Goal: Task Accomplishment & Management: Use online tool/utility

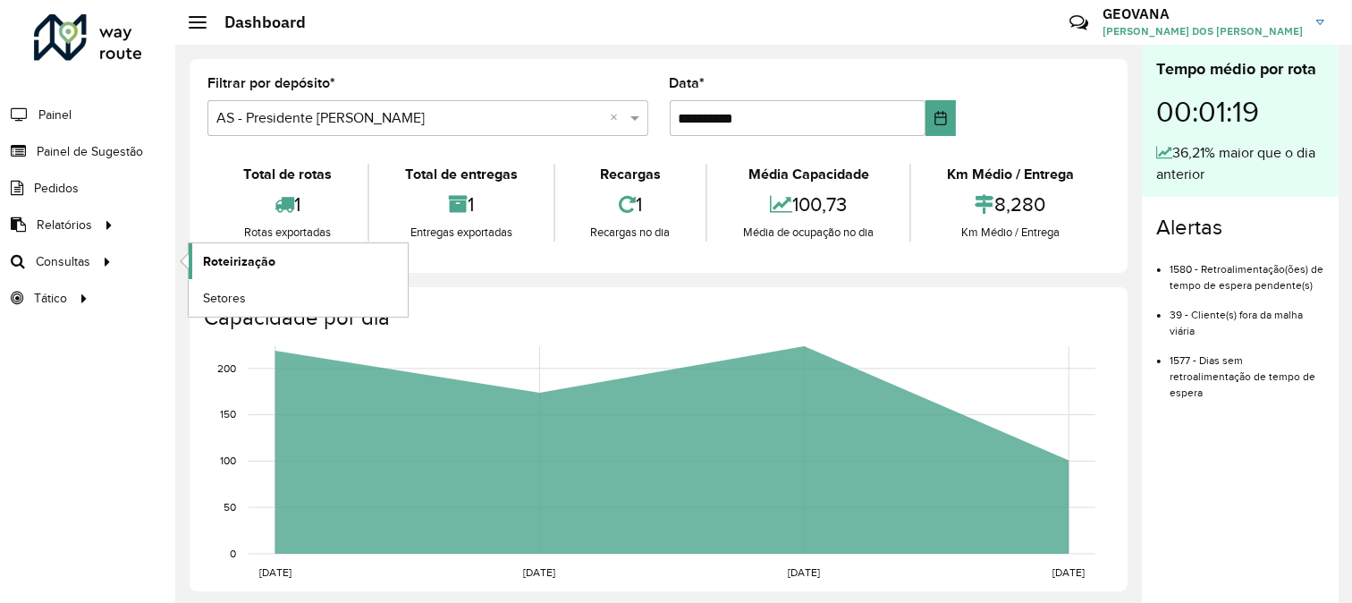
click at [224, 256] on span "Roteirização" at bounding box center [239, 261] width 72 height 19
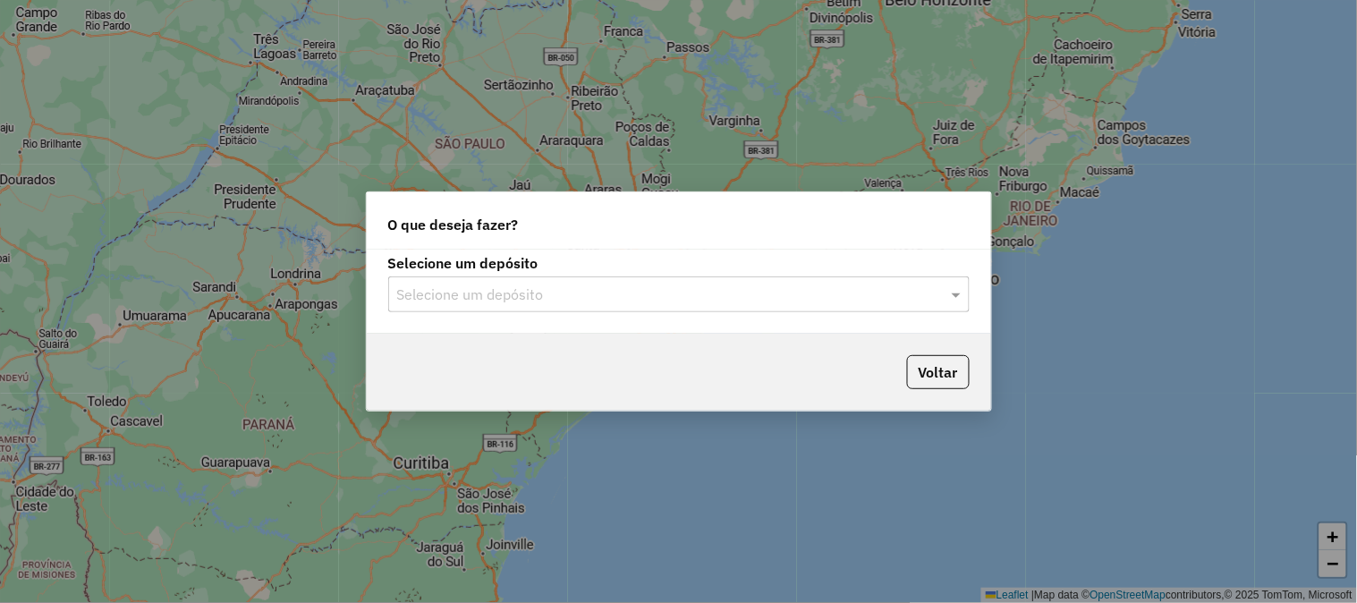
click at [571, 275] on div "Selecione um depósito Selecione um depósito" at bounding box center [678, 284] width 581 height 55
click at [490, 289] on input "text" at bounding box center [661, 294] width 528 height 21
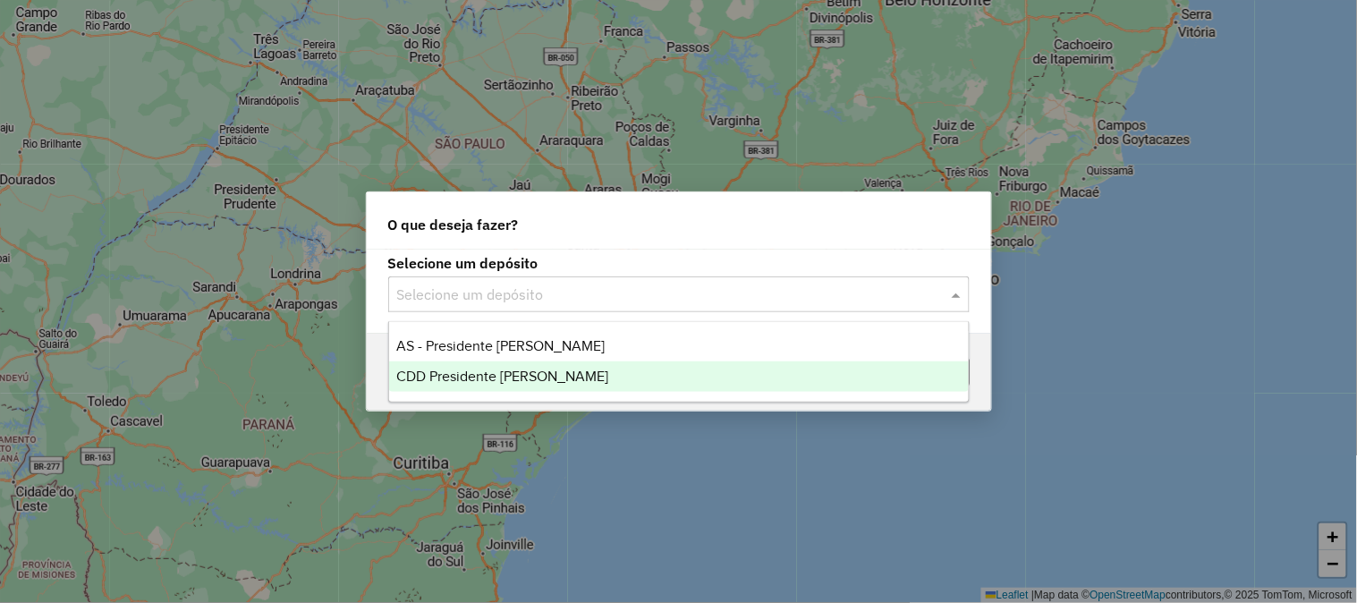
click at [493, 377] on span "CDD Presidente [PERSON_NAME]" at bounding box center [502, 375] width 212 height 15
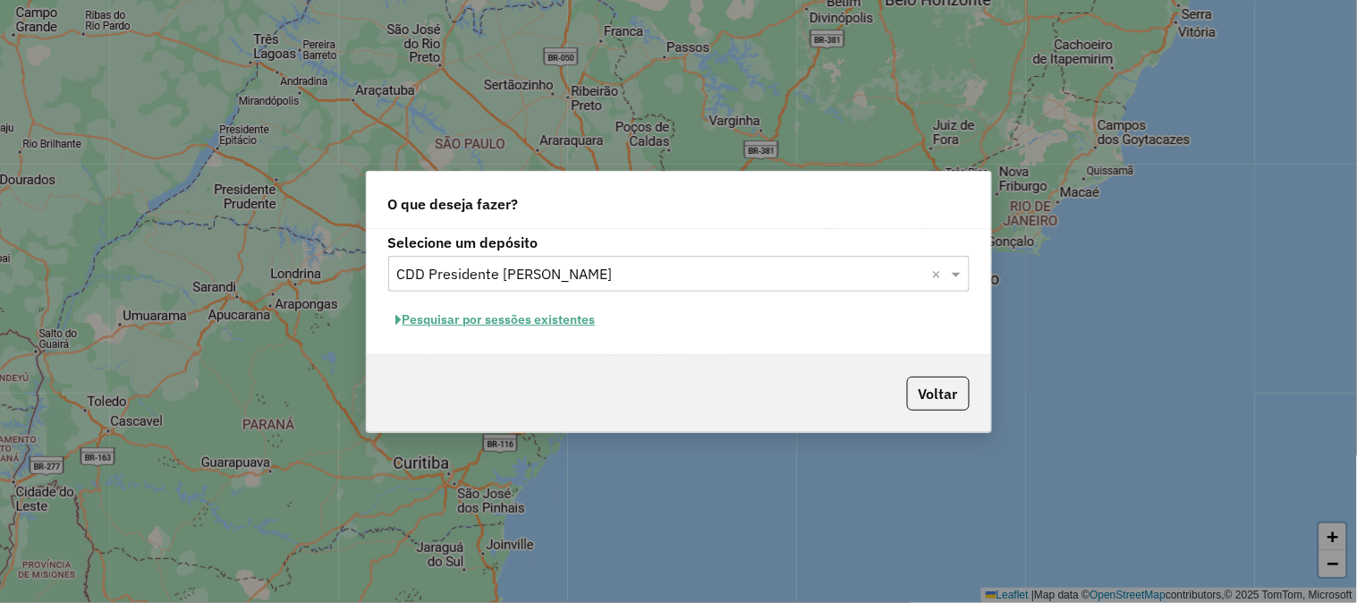
click at [522, 327] on button "Pesquisar por sessões existentes" at bounding box center [496, 320] width 216 height 28
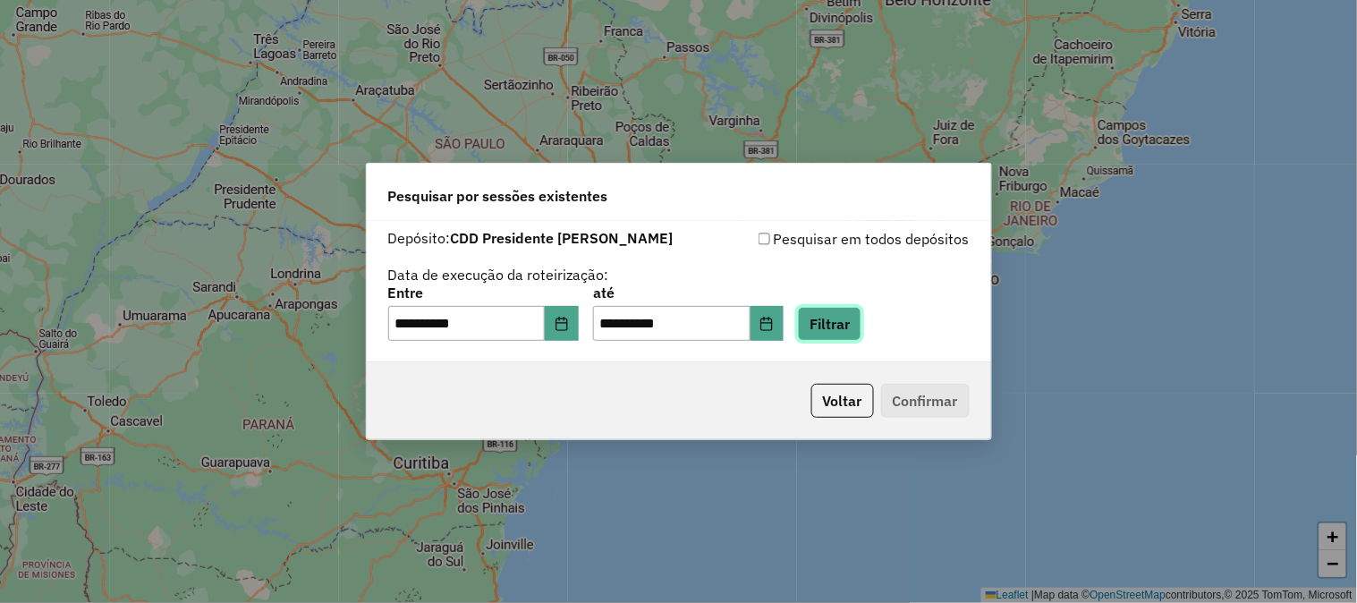
click at [842, 326] on button "Filtrar" at bounding box center [829, 324] width 63 height 34
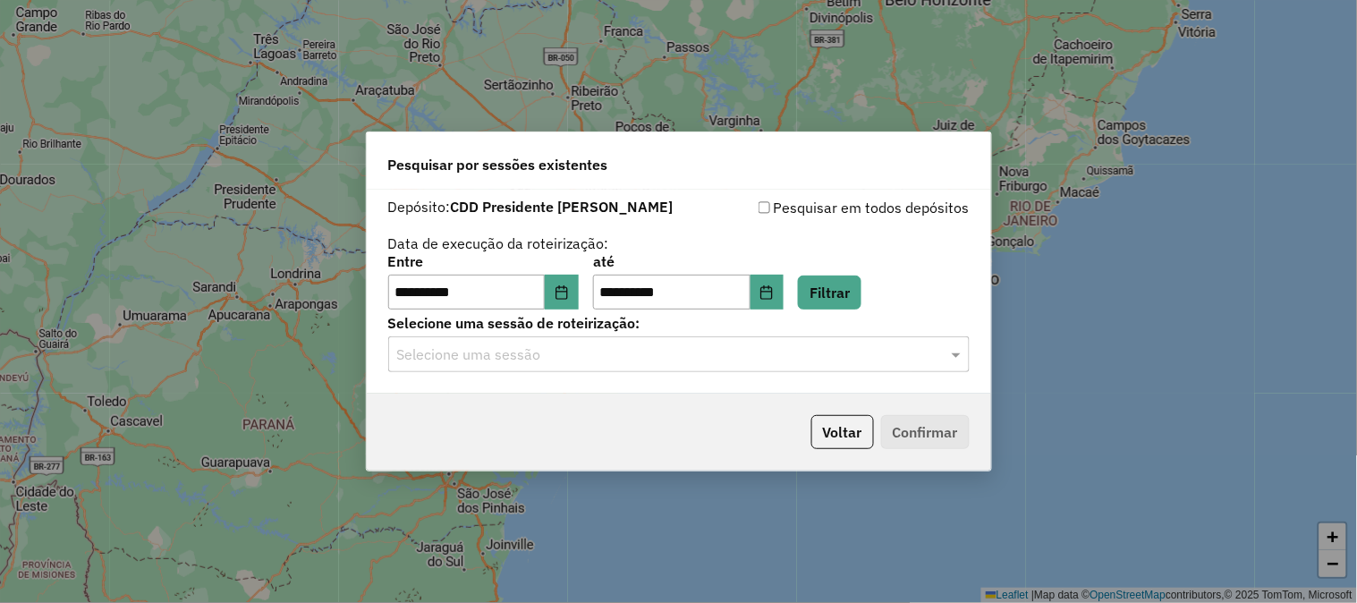
click at [465, 354] on input "text" at bounding box center [661, 354] width 528 height 21
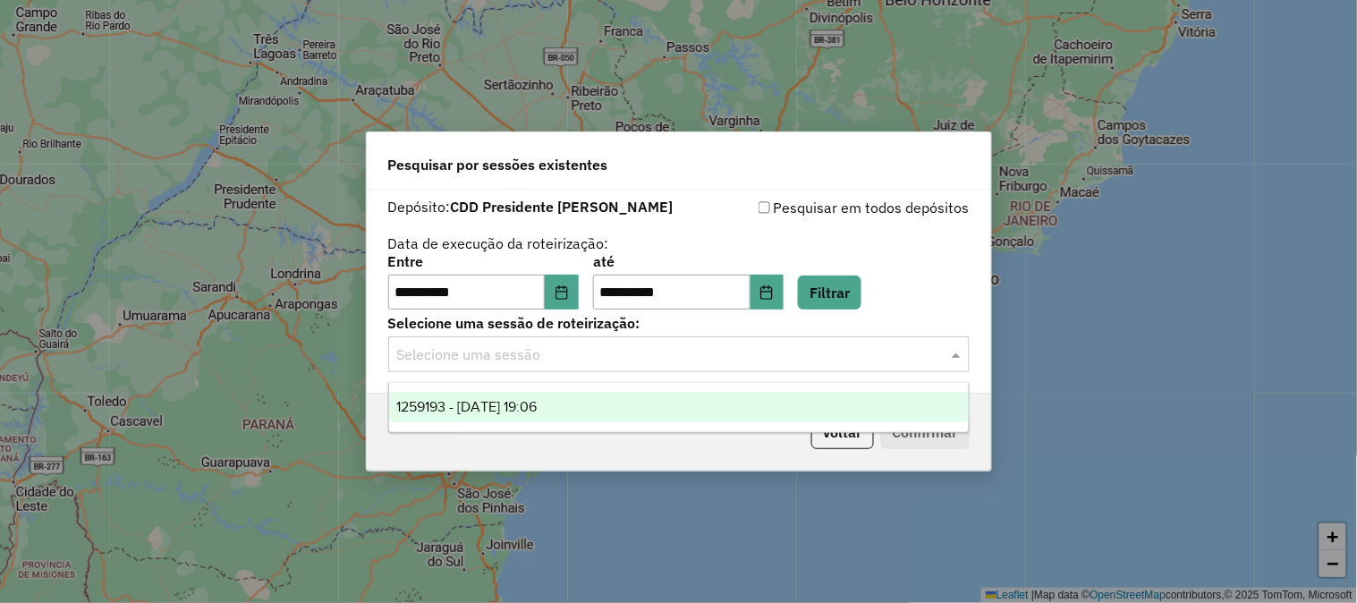
click at [450, 399] on span "1259193 - 04/09/2025 19:06" at bounding box center [466, 406] width 140 height 15
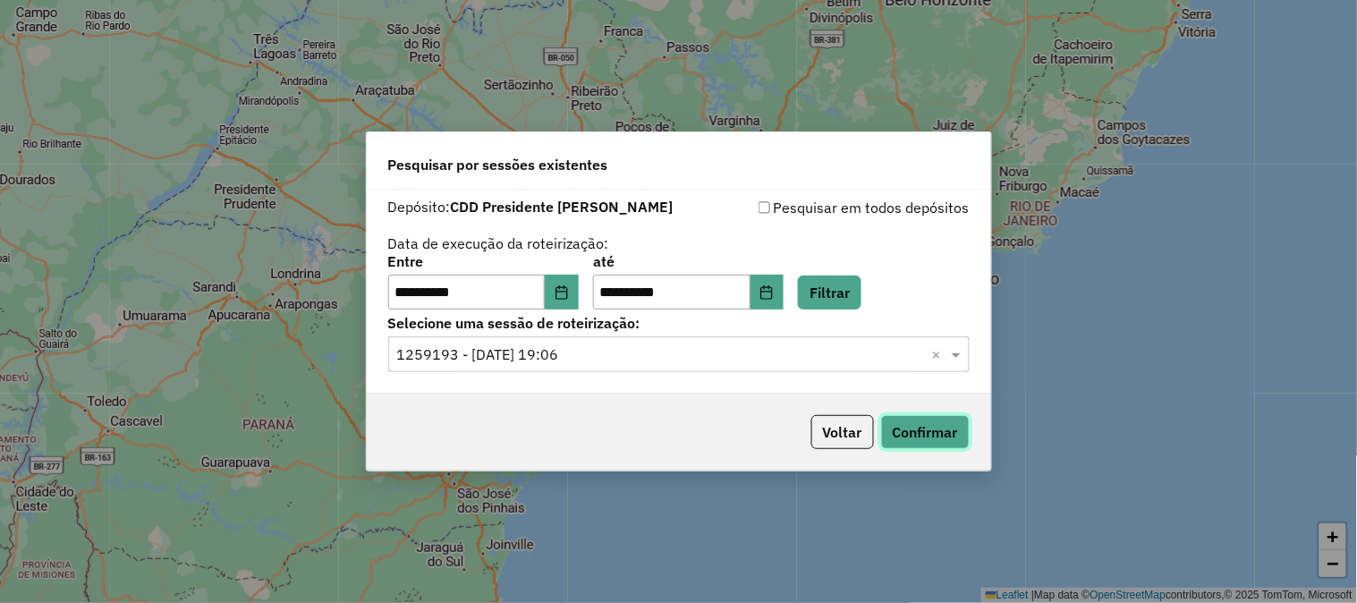
click at [924, 433] on button "Confirmar" at bounding box center [925, 432] width 89 height 34
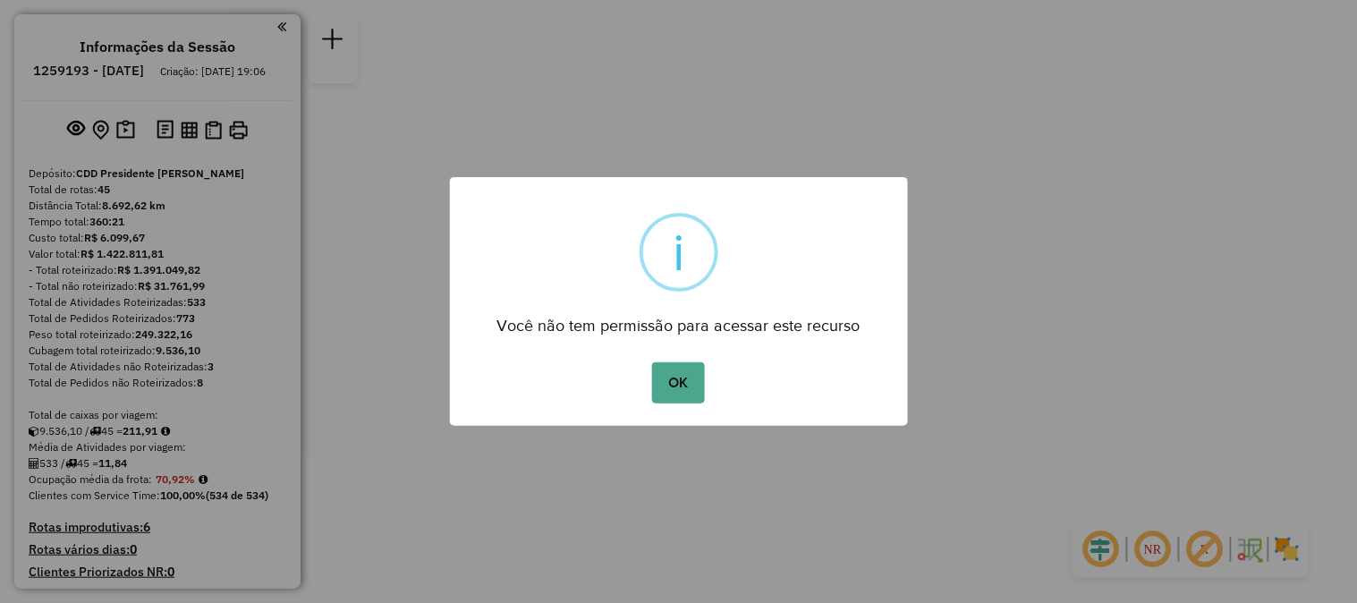
click at [652, 362] on button "OK" at bounding box center [678, 382] width 53 height 41
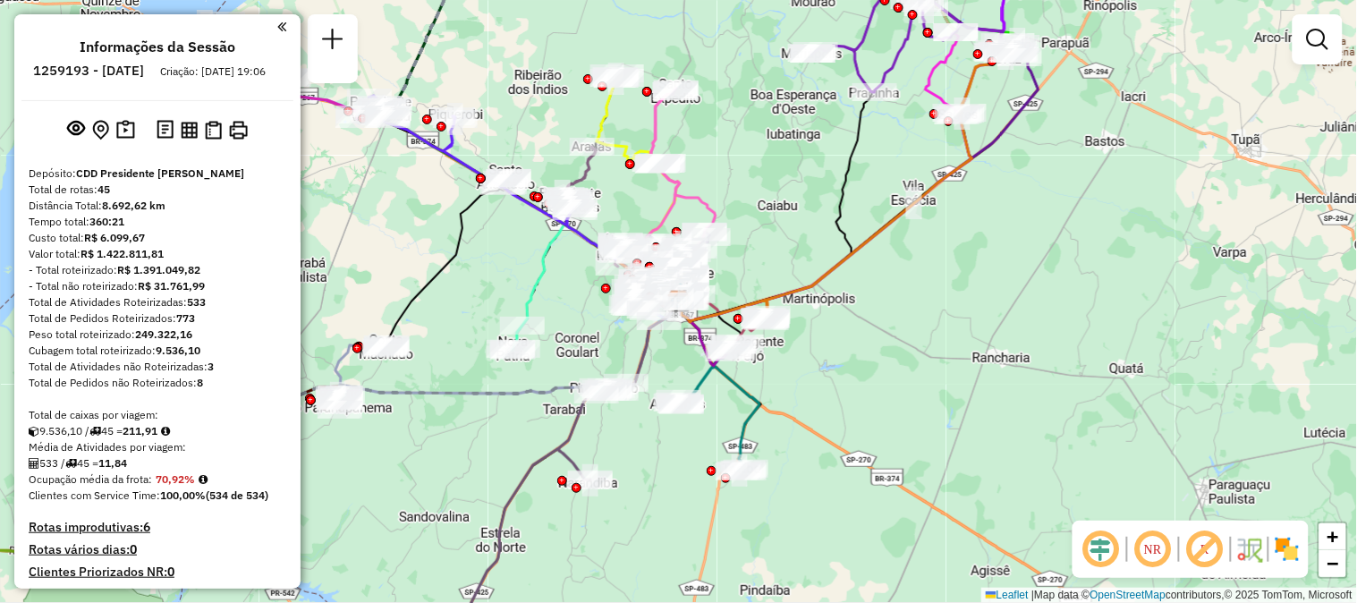
scroll to position [4612, 0]
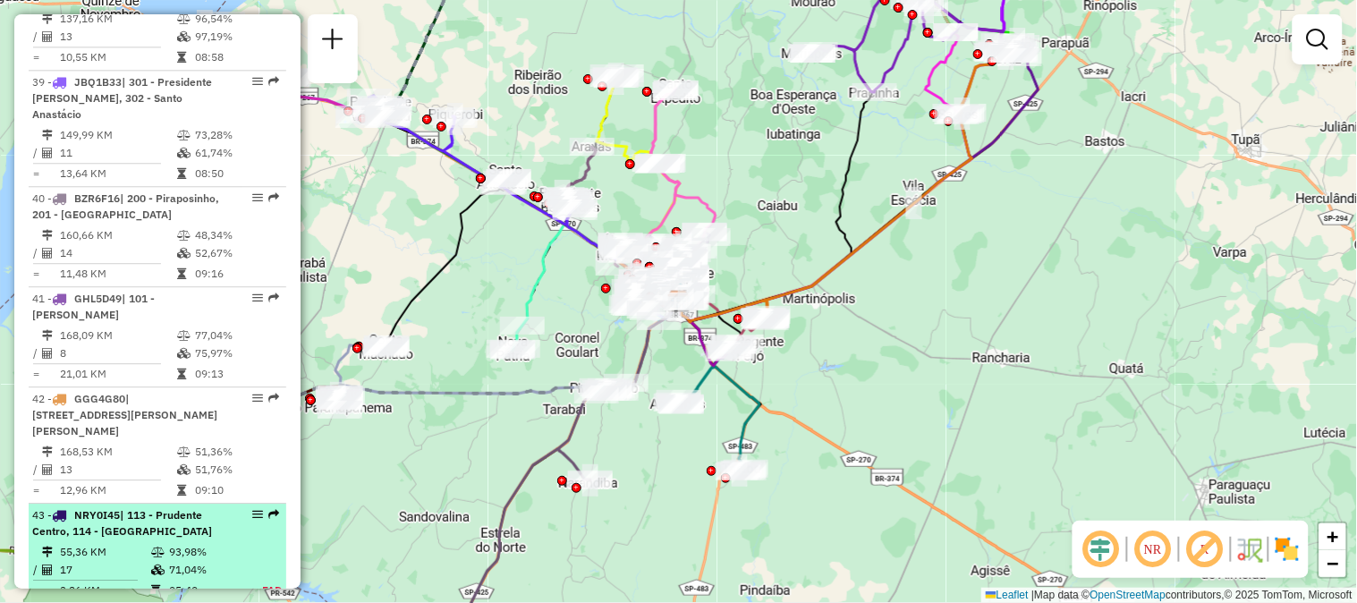
drag, startPoint x: 247, startPoint y: 292, endPoint x: 254, endPoint y: 309, distance: 18.4
click at [254, 507] on div "43 - NRY0I45 | 113 - Prudente Centro, 114 - [GEOGRAPHIC_DATA]" at bounding box center [157, 523] width 250 height 32
select select "**********"
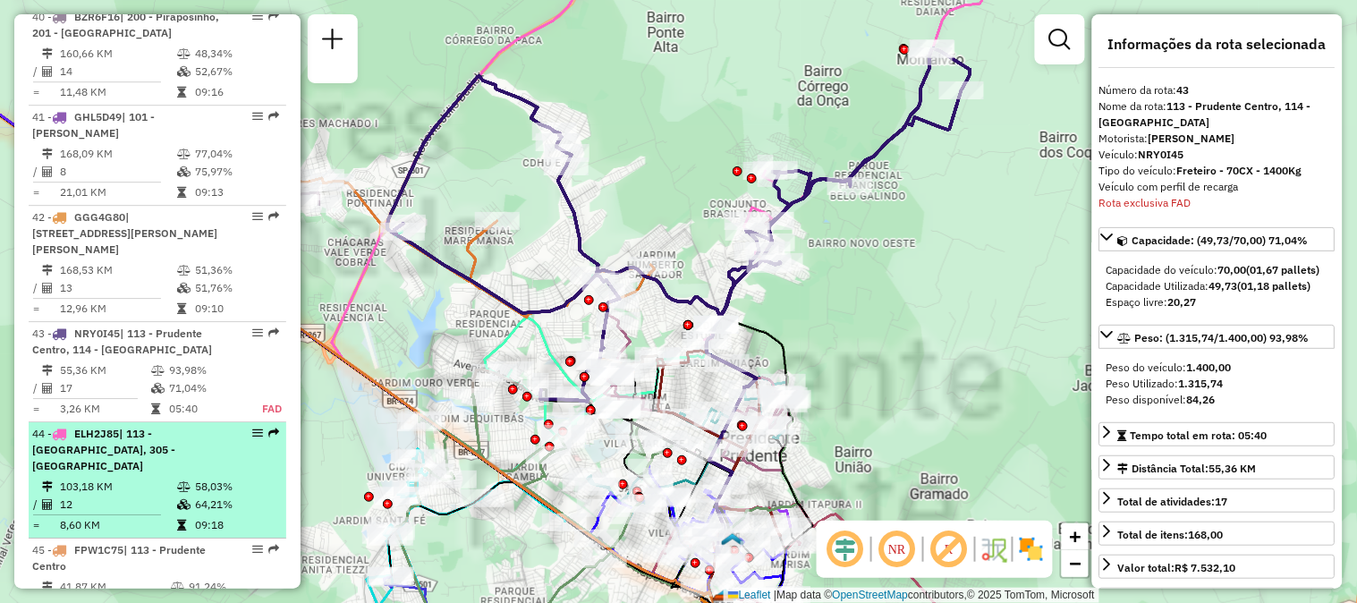
scroll to position [4888, 0]
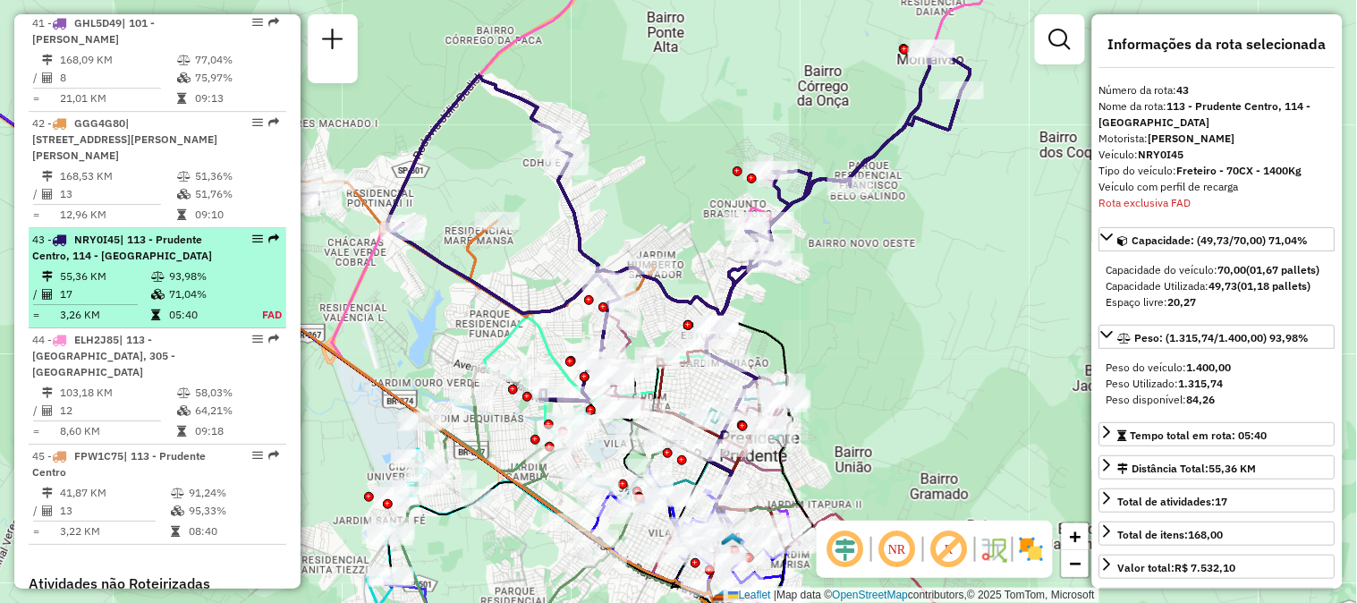
drag, startPoint x: 256, startPoint y: 299, endPoint x: 220, endPoint y: 45, distance: 256.5
drag, startPoint x: 220, startPoint y: 45, endPoint x: 255, endPoint y: 19, distance: 43.5
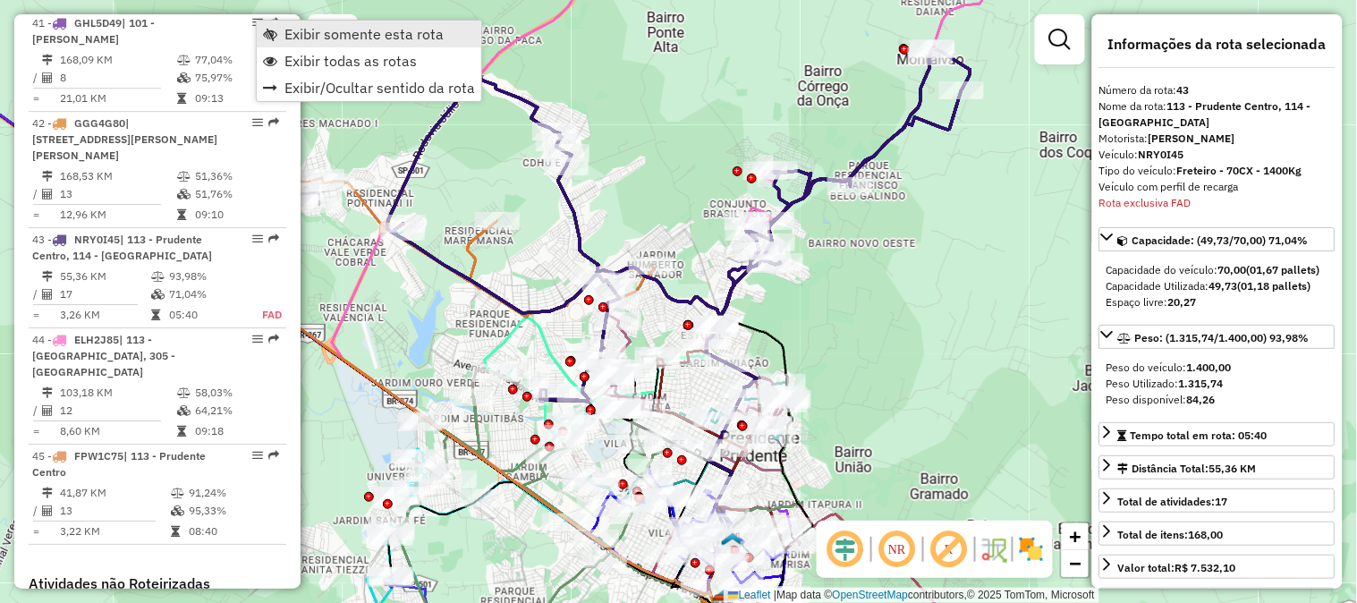
click at [287, 30] on span "Exibir somente esta rota" at bounding box center [363, 34] width 159 height 14
